Goal: Transaction & Acquisition: Book appointment/travel/reservation

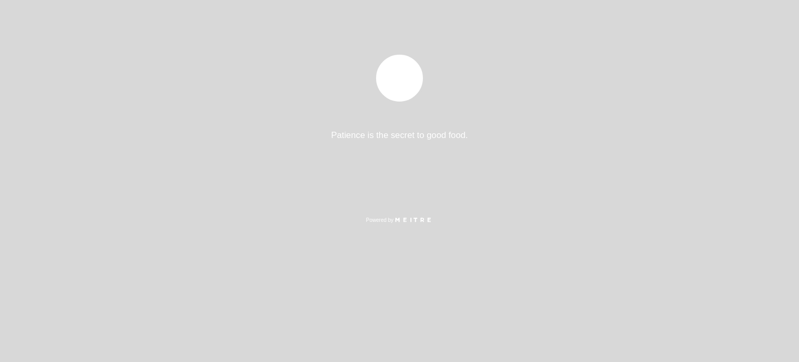
select select "es"
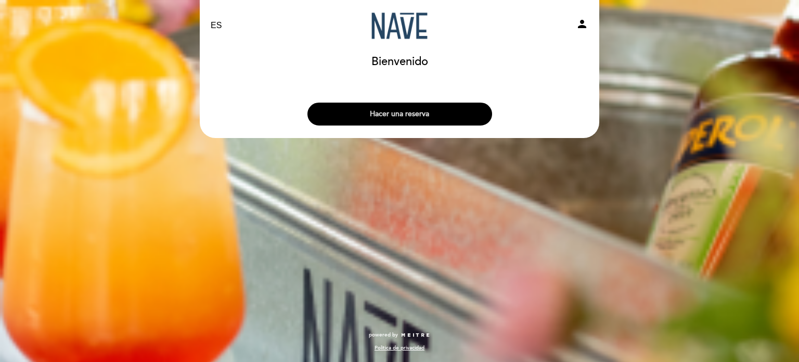
click at [423, 111] on button "Hacer una reserva" at bounding box center [400, 114] width 185 height 23
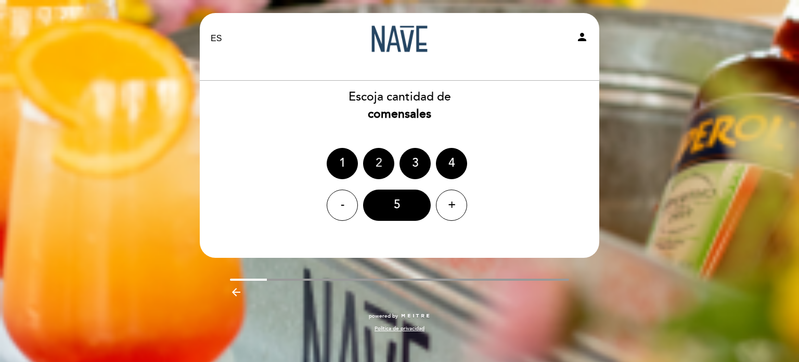
click at [376, 159] on div "2" at bounding box center [378, 163] width 31 height 31
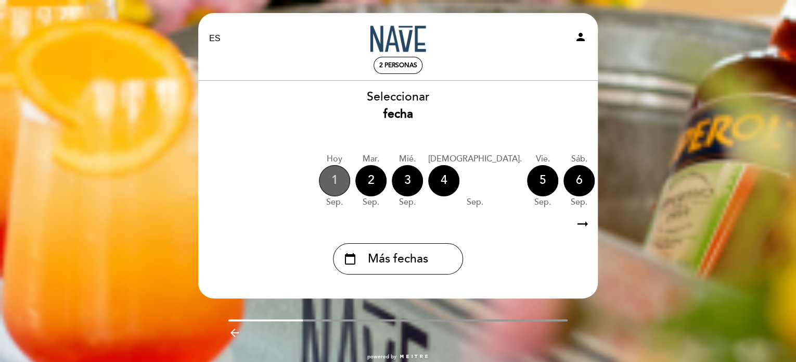
click at [327, 184] on div "1" at bounding box center [334, 180] width 31 height 31
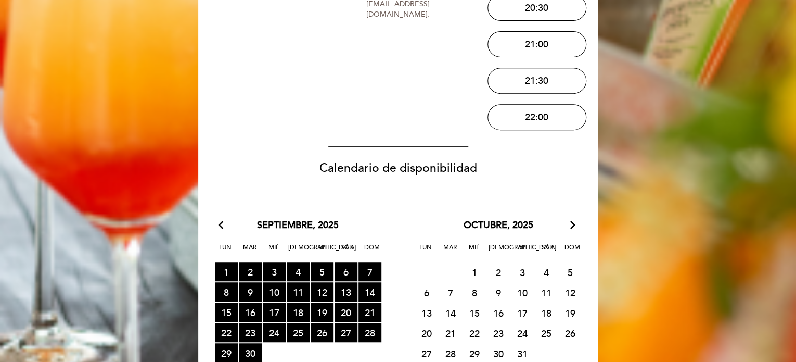
scroll to position [208, 0]
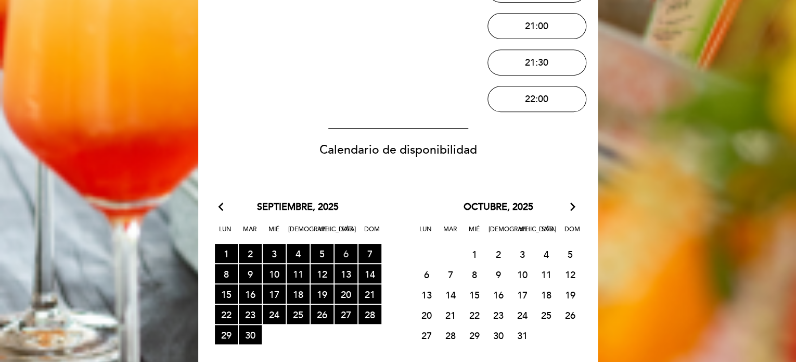
click at [348, 249] on span "6 RESERVAS DISPONIBLES" at bounding box center [346, 253] width 23 height 19
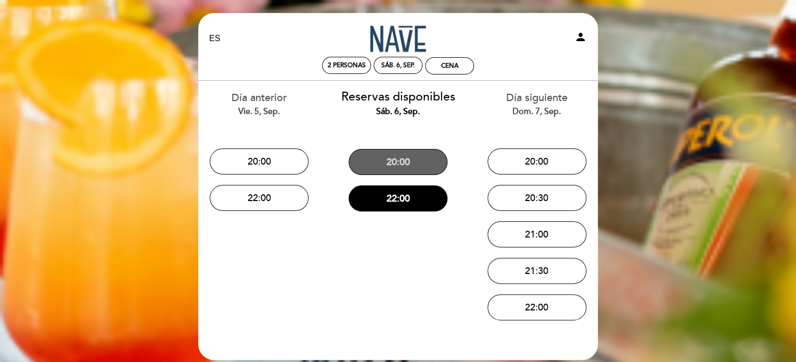
click at [371, 157] on button "20:00" at bounding box center [398, 162] width 99 height 26
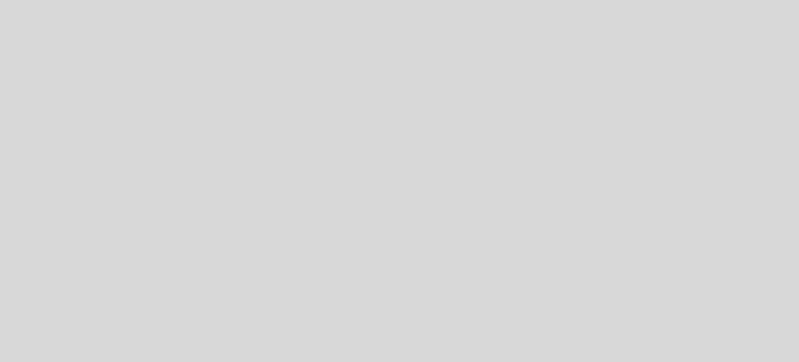
select select "es"
